Goal: Browse casually: Explore the website without a specific task or goal

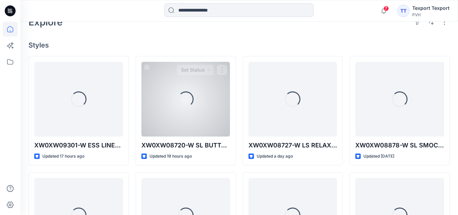
scroll to position [170, 0]
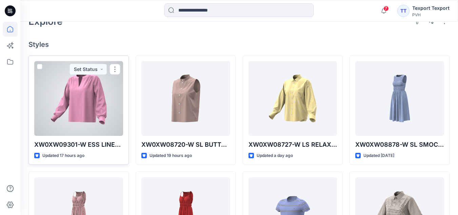
click at [103, 108] on div at bounding box center [78, 98] width 89 height 75
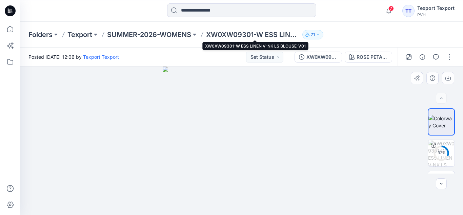
drag, startPoint x: 261, startPoint y: 36, endPoint x: 119, endPoint y: 134, distance: 172.7
click at [119, 134] on div at bounding box center [241, 141] width 443 height 148
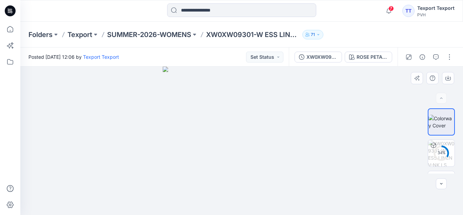
click at [259, 128] on img at bounding box center [242, 141] width 158 height 148
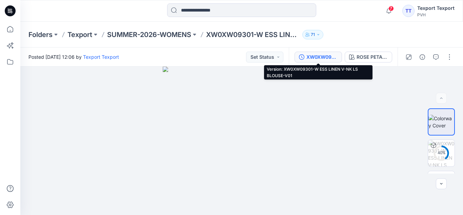
click at [312, 57] on div "XW0XW09301-W ESS LINEN V-NK LS BLOUSE-V01" at bounding box center [322, 56] width 31 height 7
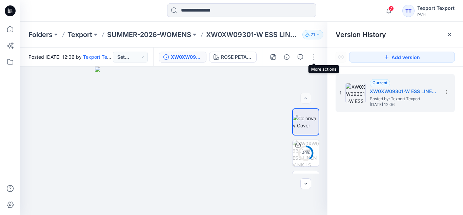
click at [312, 57] on button "button" at bounding box center [314, 57] width 11 height 11
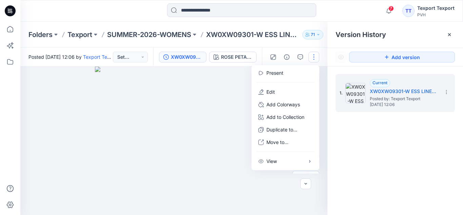
click at [312, 57] on button "button" at bounding box center [314, 57] width 11 height 11
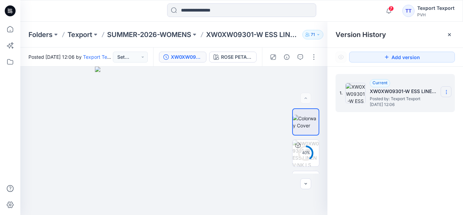
click at [447, 90] on icon at bounding box center [447, 90] width 0 height 0
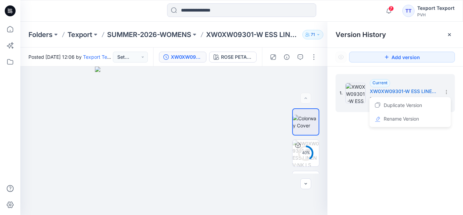
click at [434, 167] on div "1. Current XW0XW09301-W ESS LINEN V-NK LS BLOUSE-V01 Posted by: Texport Texport…" at bounding box center [396, 146] width 136 height 158
click at [449, 34] on icon at bounding box center [449, 34] width 5 height 5
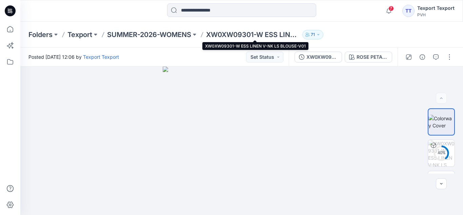
click at [271, 32] on p "XW0XW09301-W ESS LINEN V-NK LS BLOUSE-V01" at bounding box center [253, 35] width 94 height 10
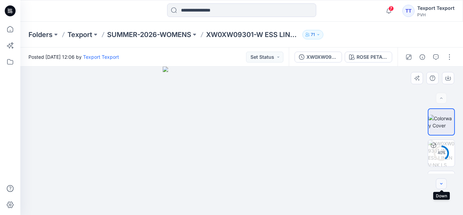
click at [441, 179] on button "button" at bounding box center [441, 183] width 11 height 11
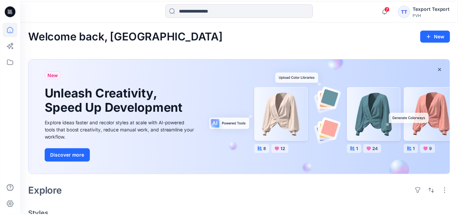
scroll to position [170, 0]
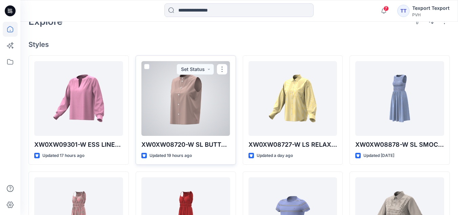
click at [211, 112] on div at bounding box center [185, 98] width 89 height 75
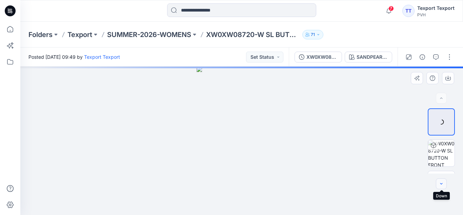
click at [441, 183] on icon "button" at bounding box center [441, 183] width 5 height 5
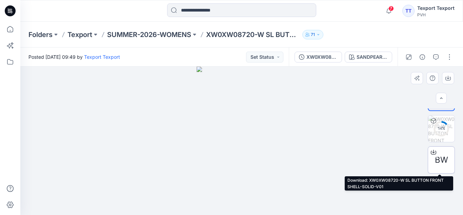
click at [441, 160] on span "BW" at bounding box center [441, 160] width 13 height 12
